Goal: Transaction & Acquisition: Purchase product/service

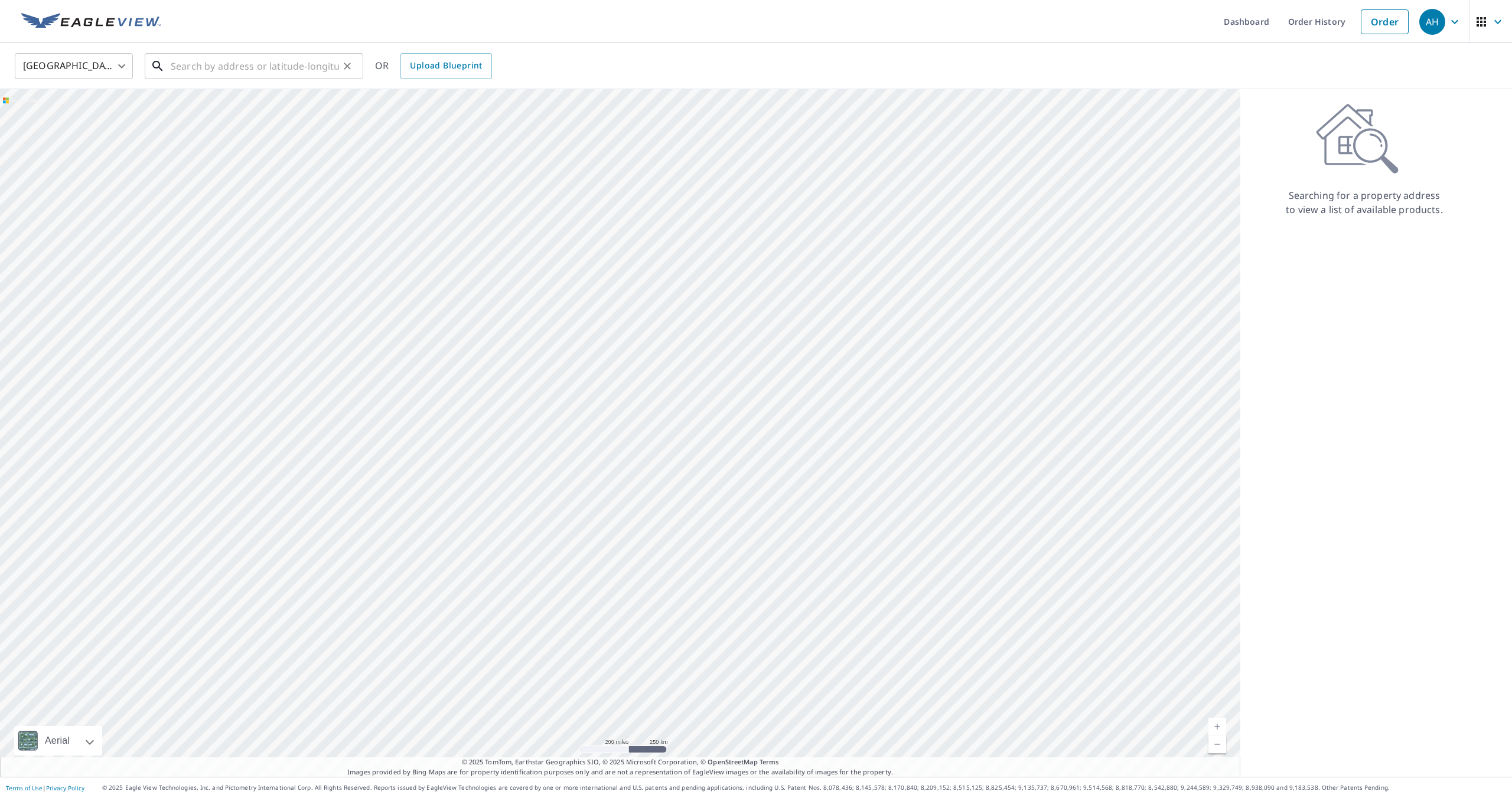
click at [192, 65] on input "text" at bounding box center [255, 66] width 168 height 33
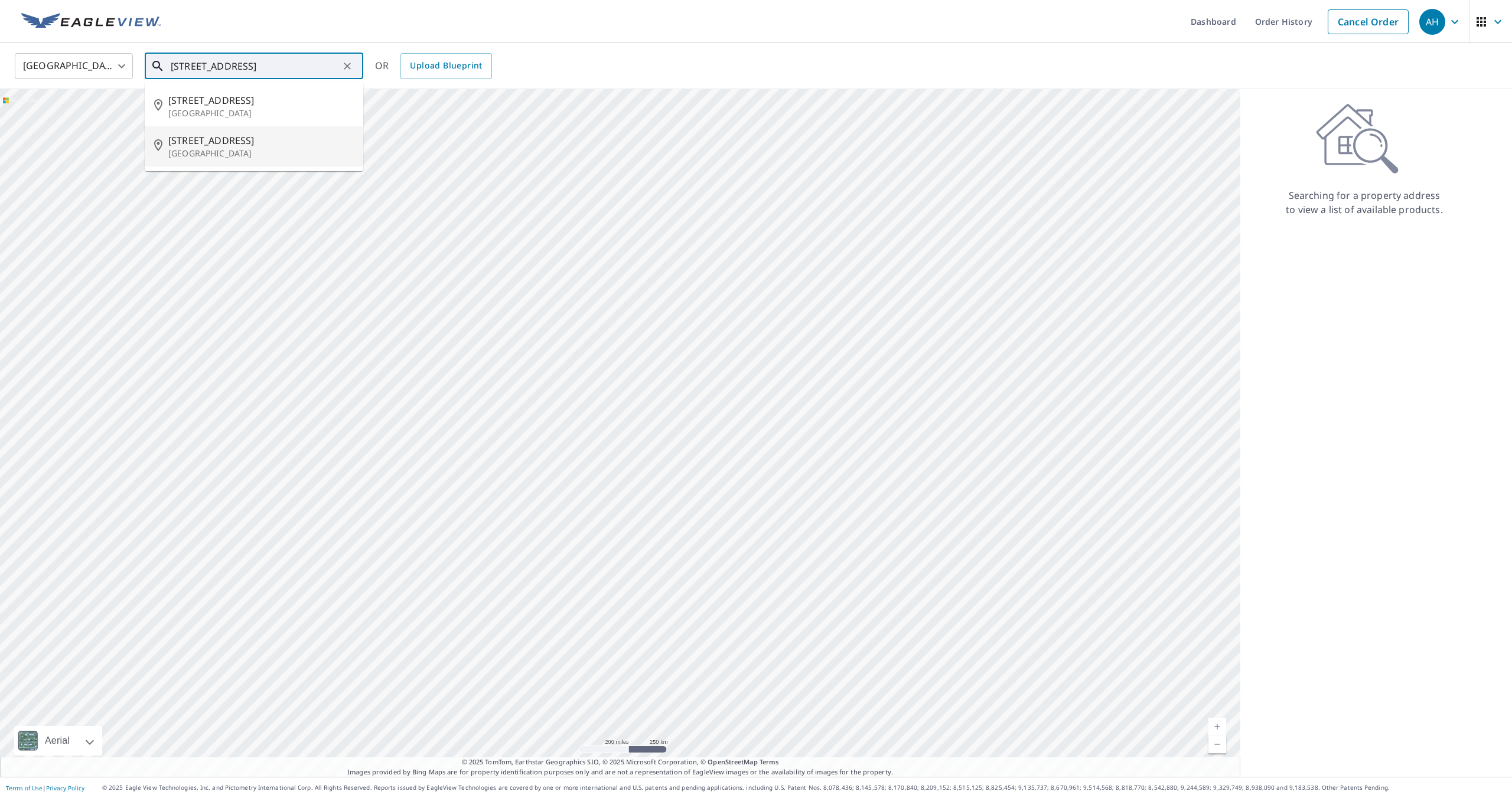
click at [235, 143] on span "[STREET_ADDRESS]" at bounding box center [261, 140] width 186 height 14
type input "[STREET_ADDRESS]"
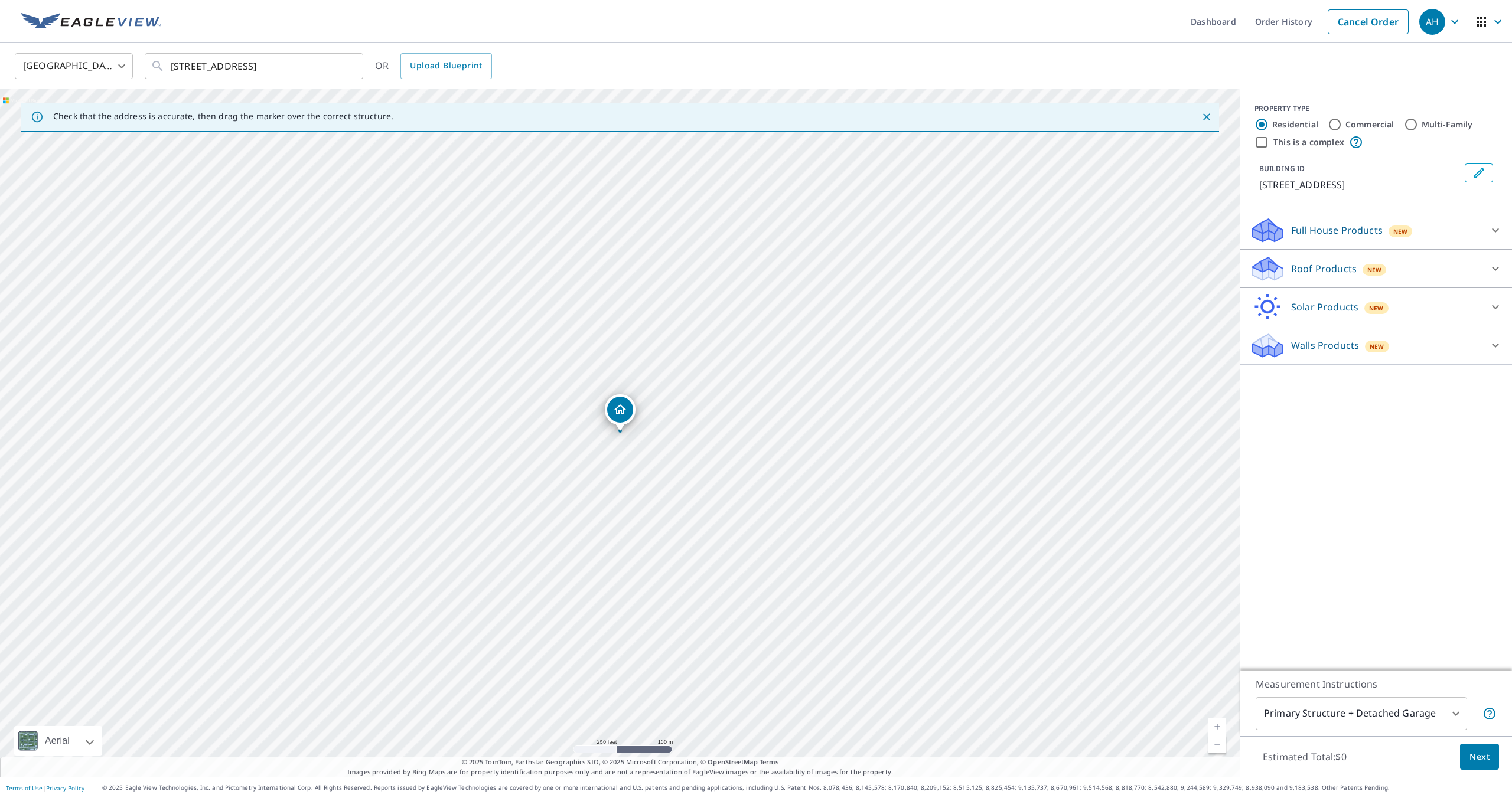
click at [1357, 283] on div "Roof Products New" at bounding box center [1365, 268] width 232 height 27
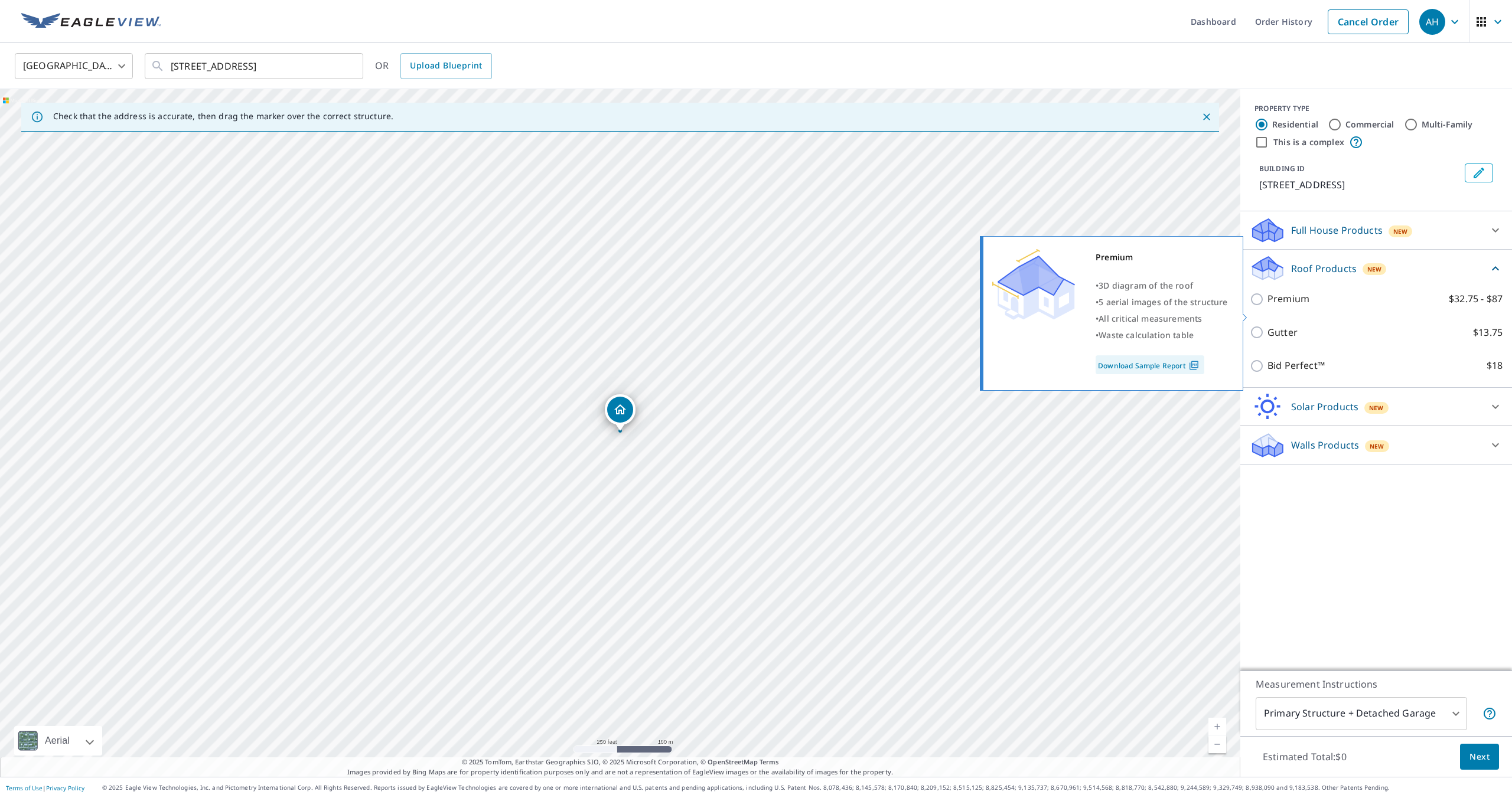
click at [1260, 306] on input "Premium $32.75 - $87" at bounding box center [1258, 299] width 17 height 14
checkbox input "true"
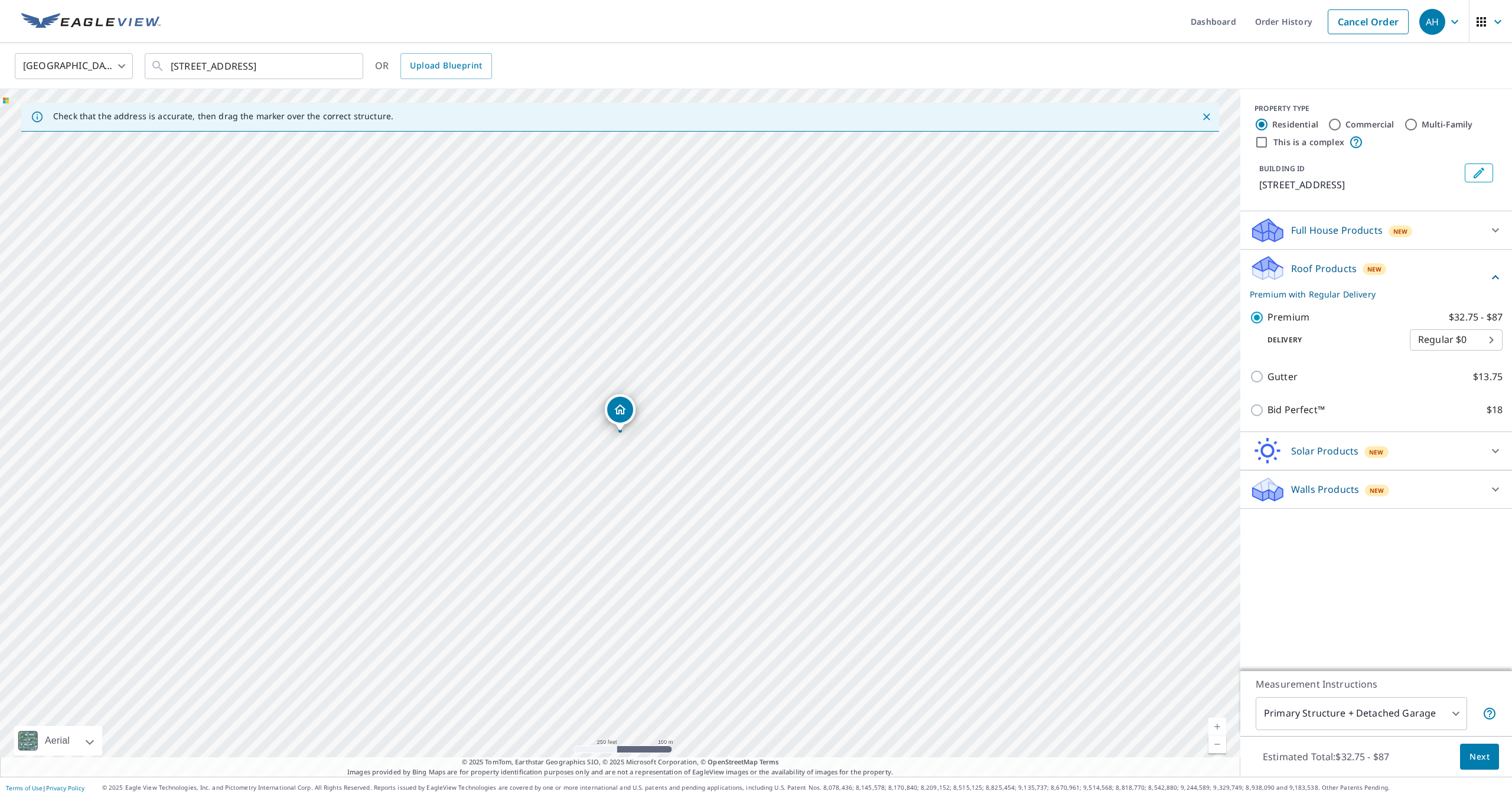
click at [1419, 723] on body "AH AH Dashboard Order History Cancel Order AH [GEOGRAPHIC_DATA] [GEOGRAPHIC_DAT…" at bounding box center [756, 399] width 1512 height 798
click at [1413, 737] on li "Primary Structure Only" at bounding box center [1361, 731] width 212 height 22
type input "2"
click at [1491, 758] on button "Next" at bounding box center [1480, 757] width 39 height 27
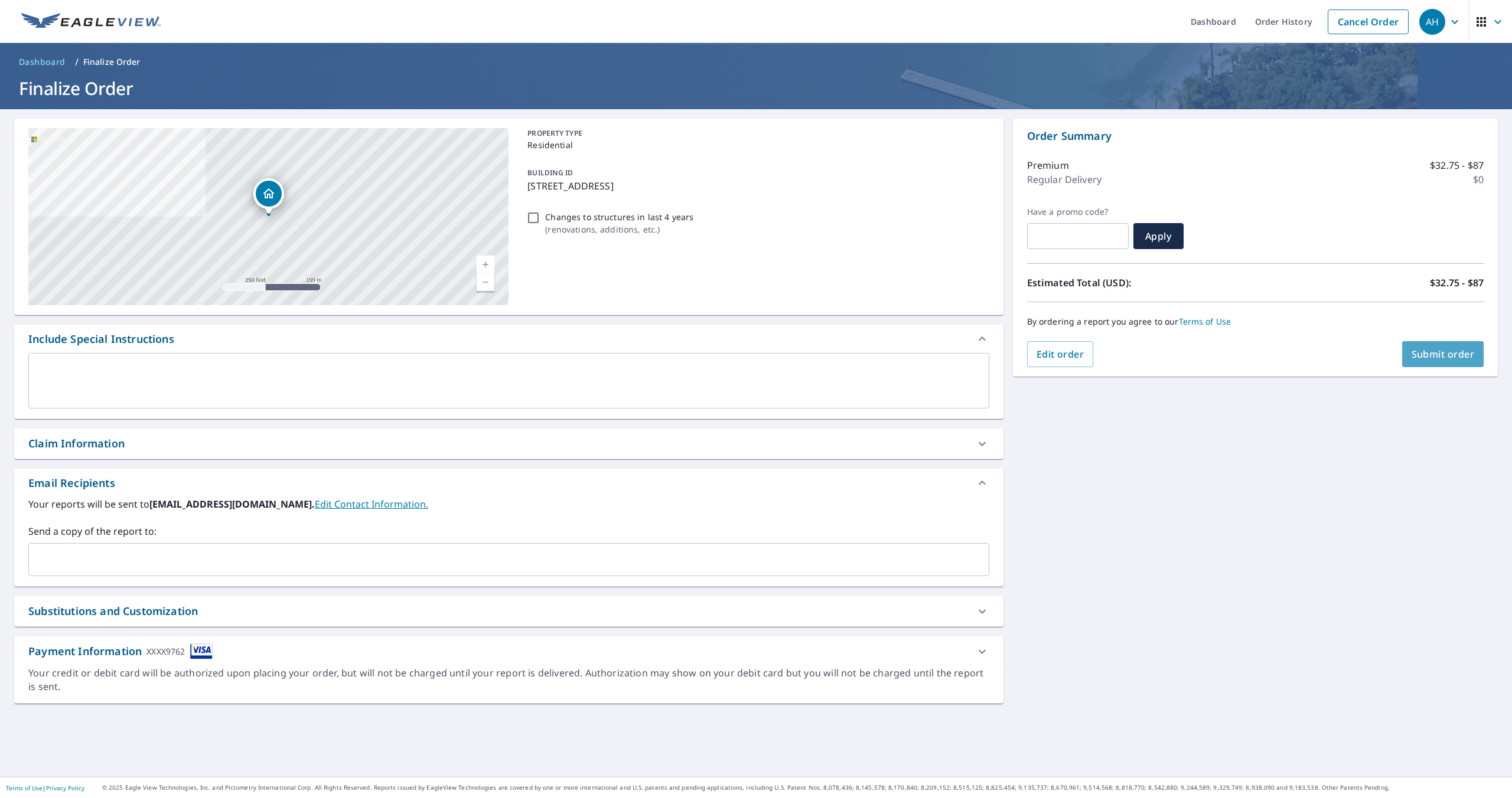
click at [1431, 358] on span "Submit order" at bounding box center [1443, 354] width 63 height 13
